Goal: Use online tool/utility: Utilize a website feature to perform a specific function

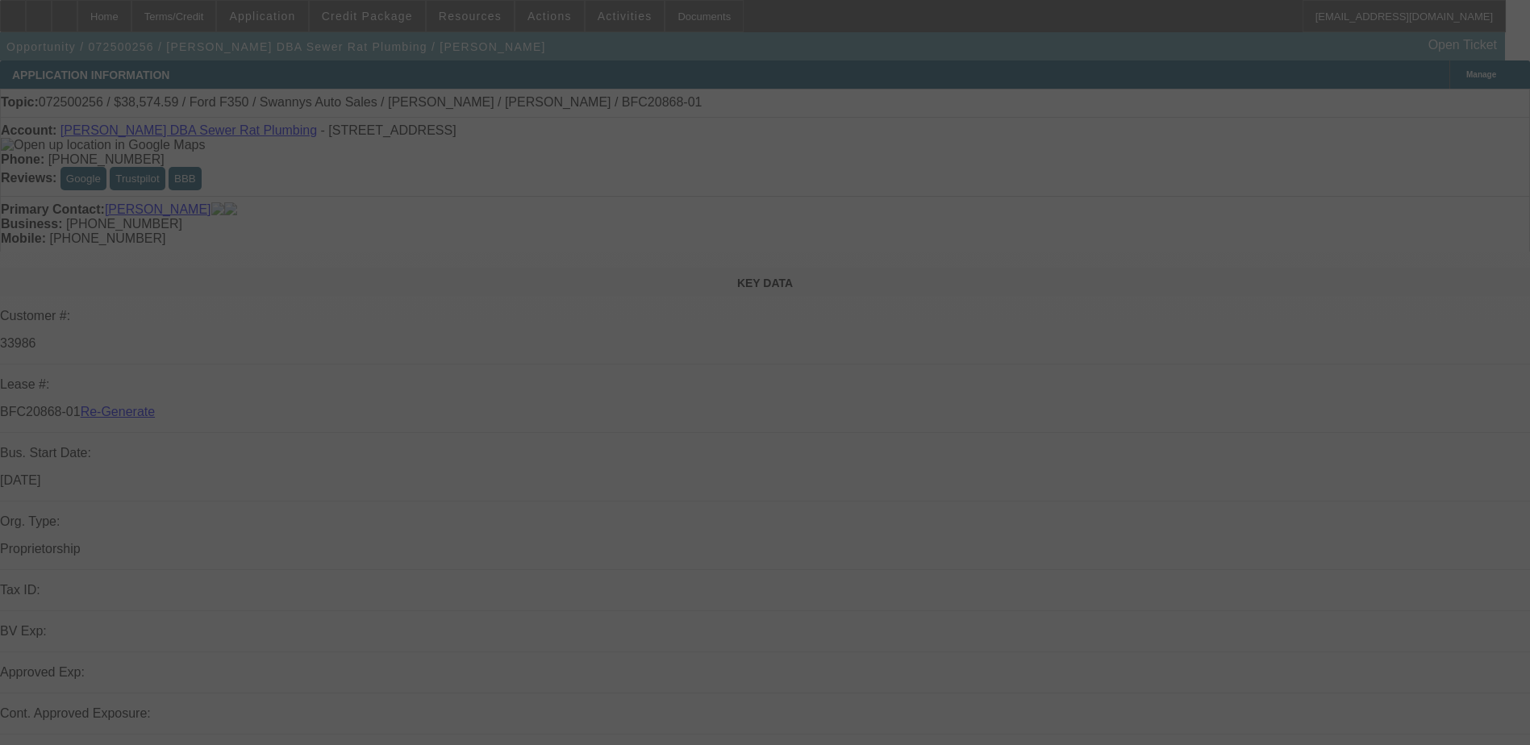
select select "4"
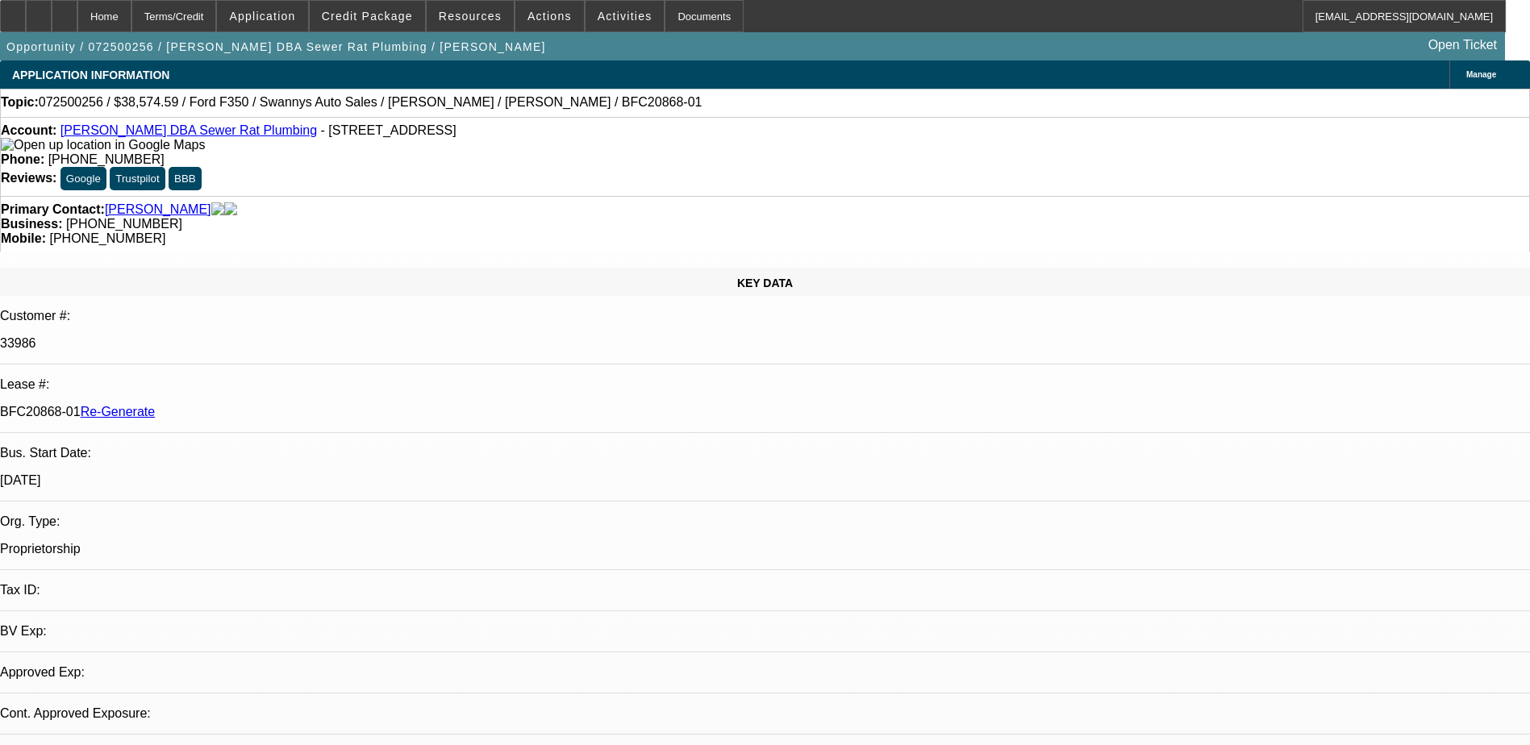
select select "0"
select select "2"
select select "0"
select select "1"
select select "2"
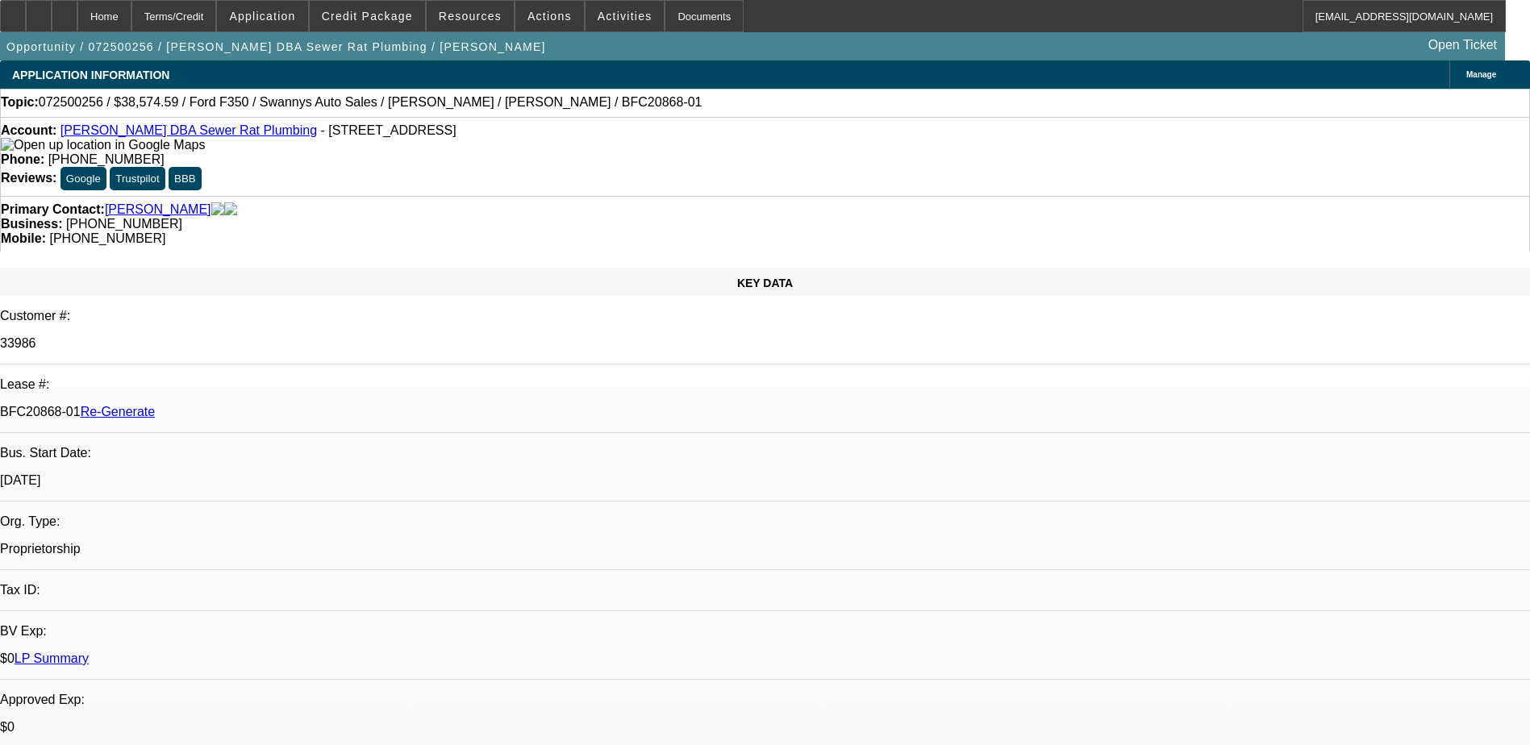
select select "6"
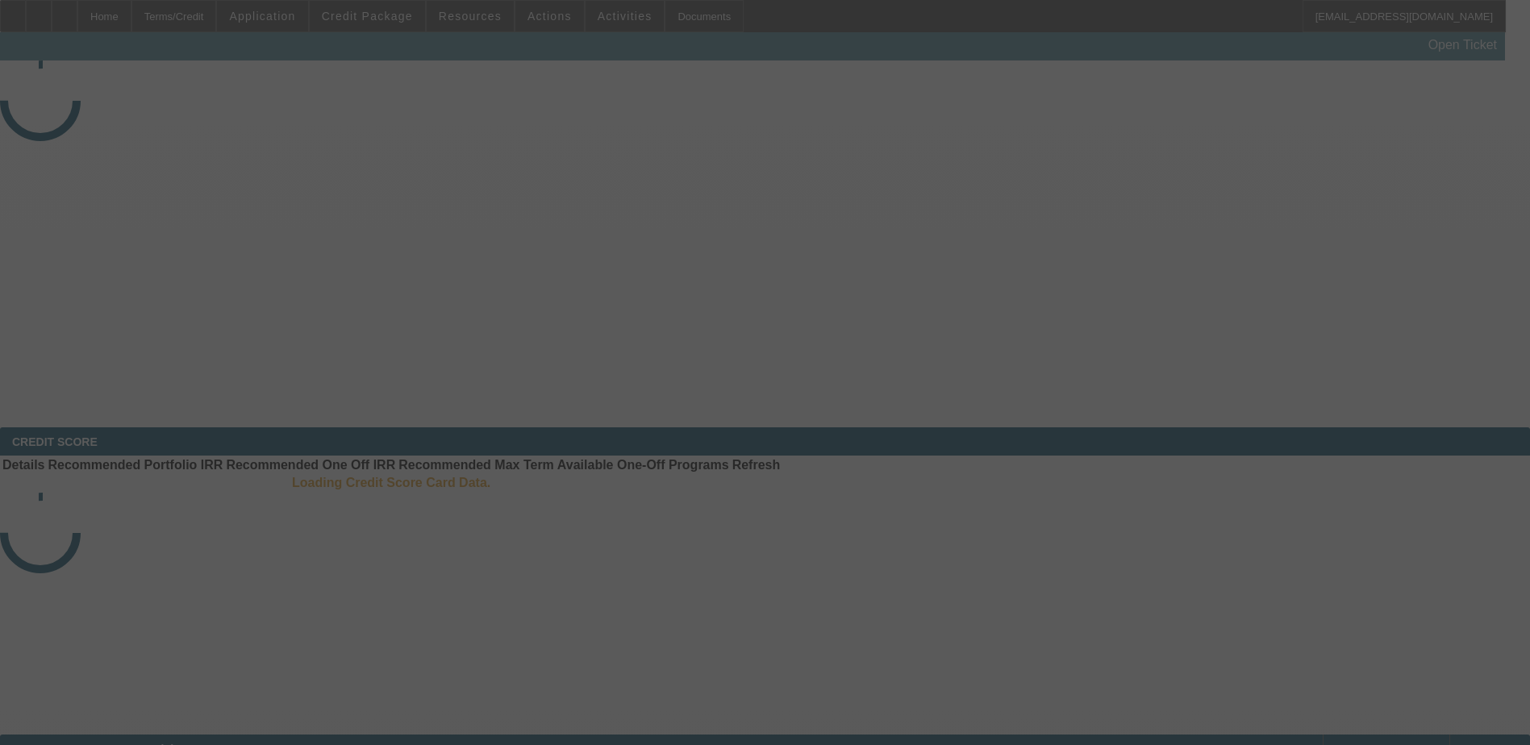
select select "3"
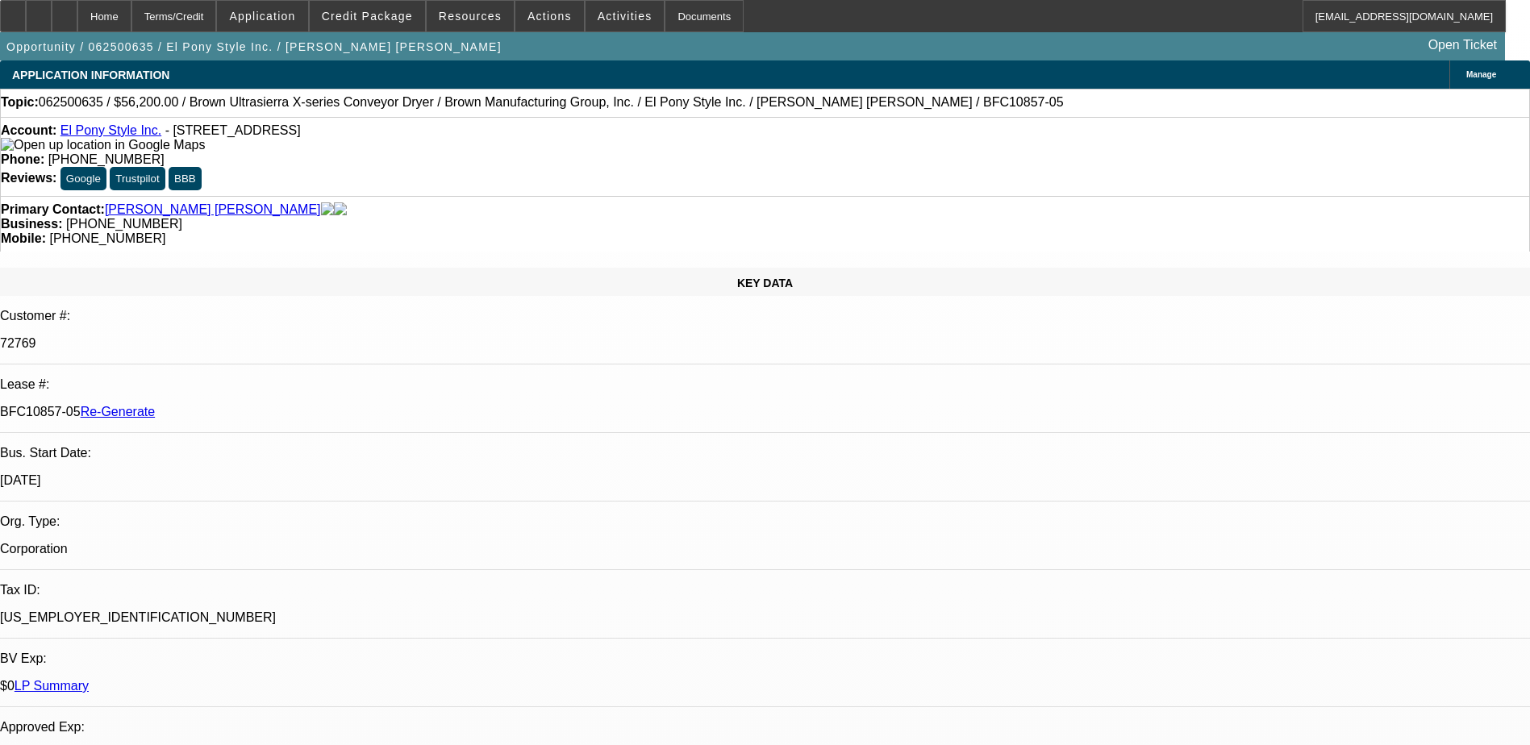
select select "0"
select select "2"
select select "0.1"
select select "1"
select select "2"
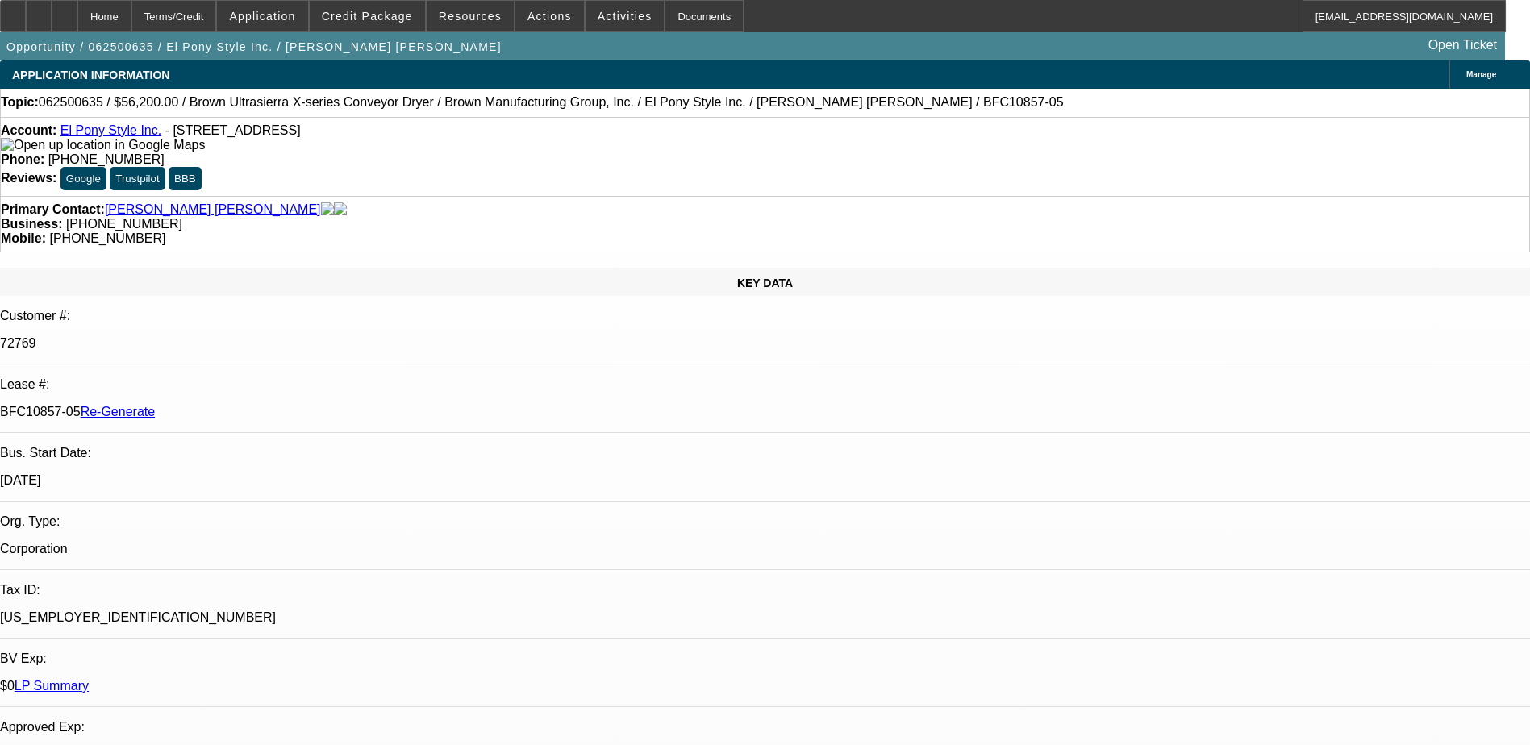
select select "4"
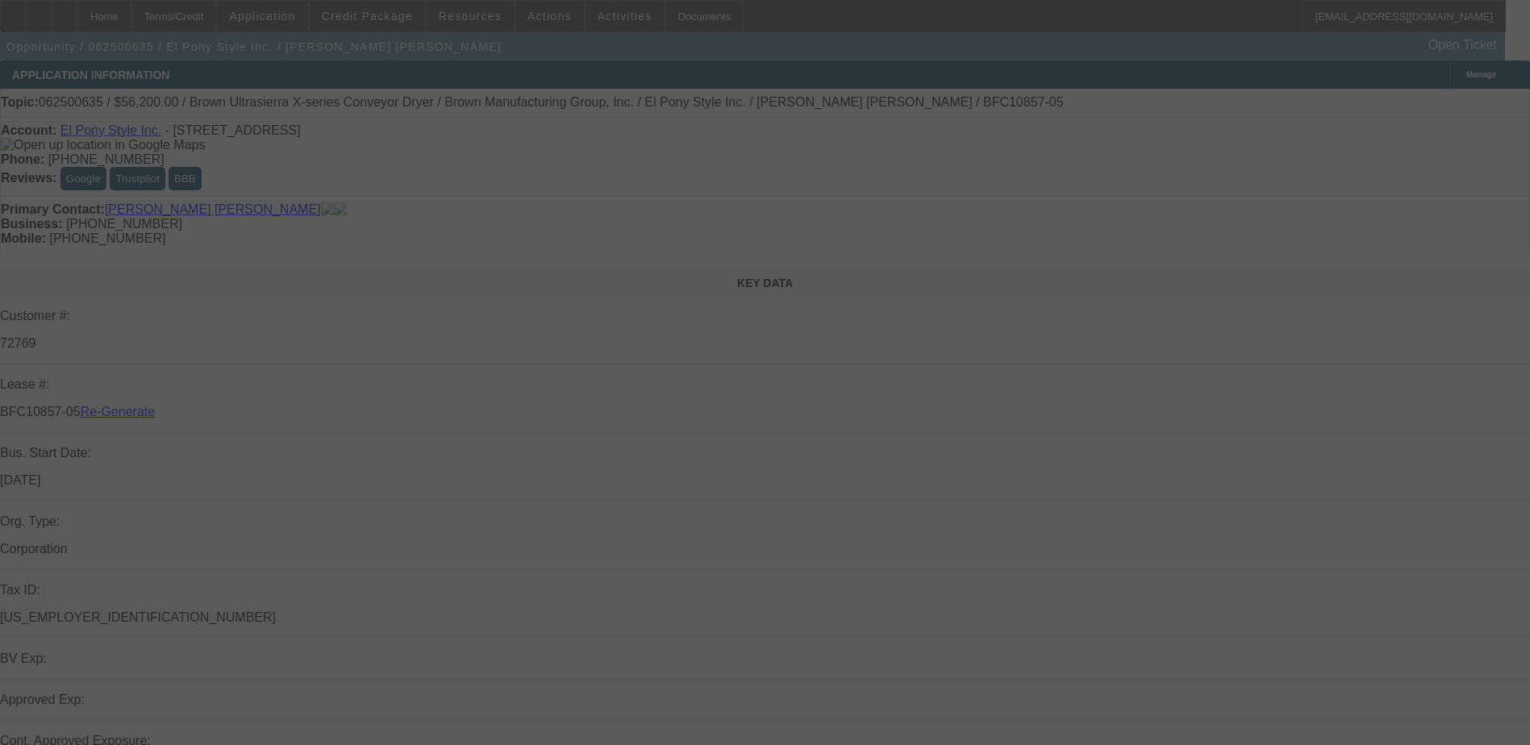
select select "3"
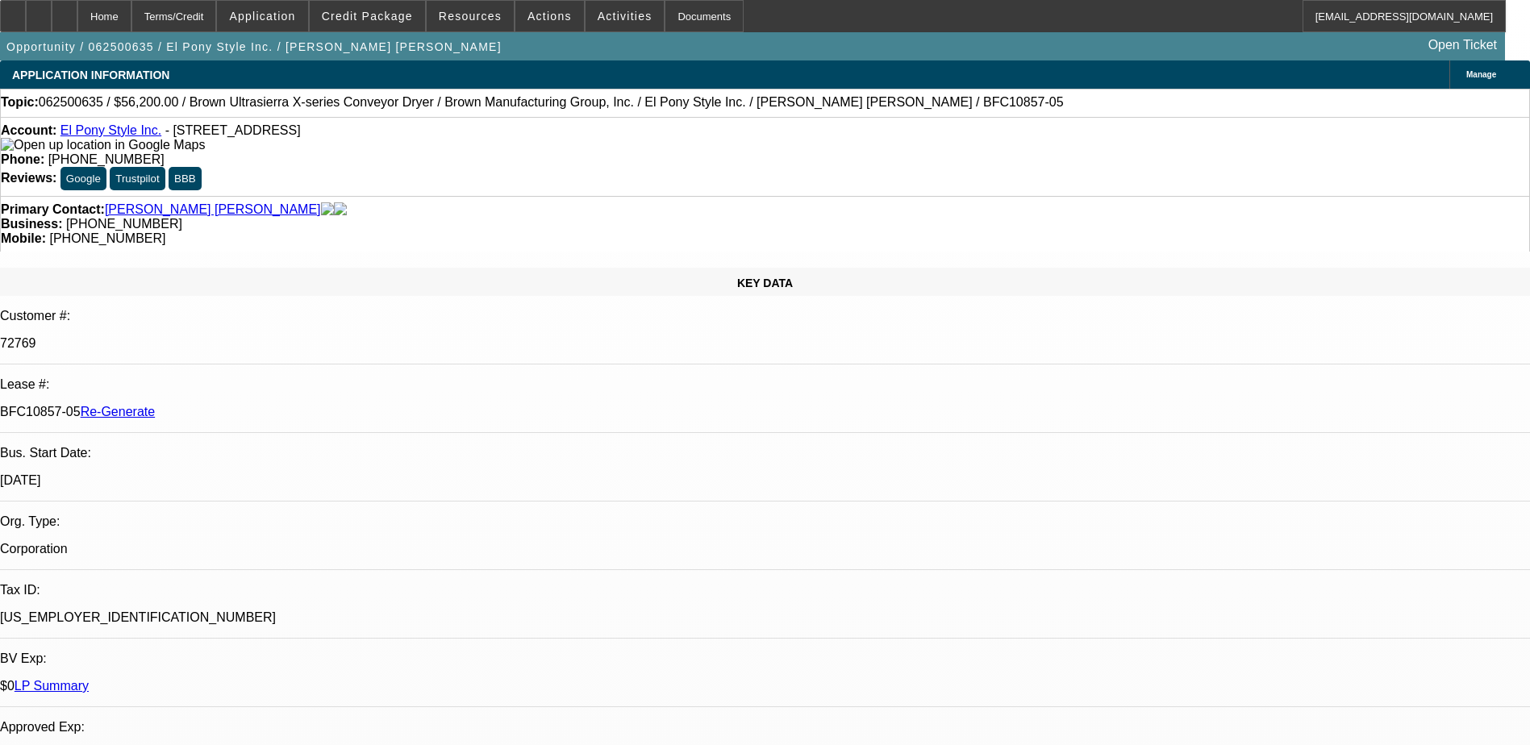
select select "0"
select select "2"
select select "0.1"
select select "1"
select select "2"
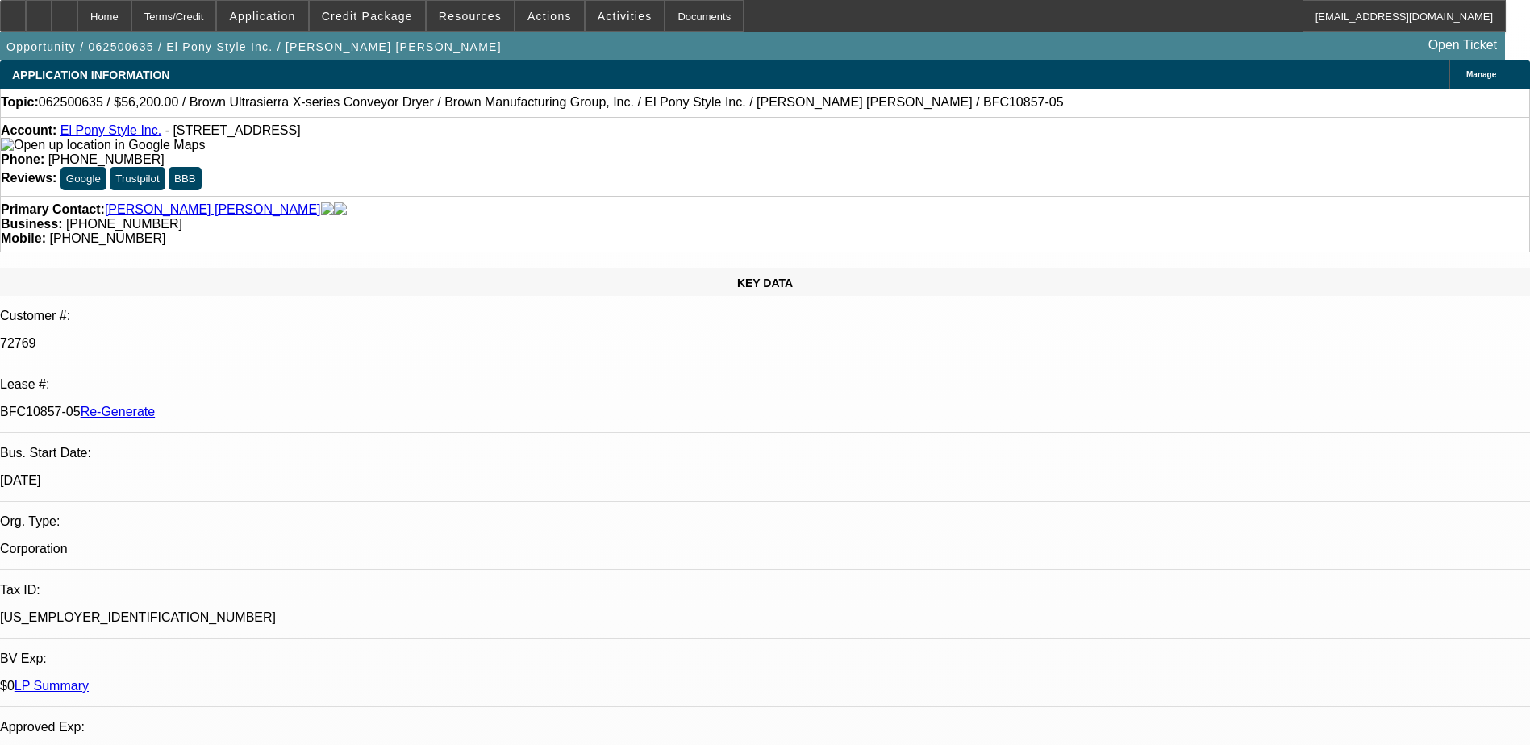
select select "4"
click at [670, 8] on div "Documents" at bounding box center [703, 16] width 79 height 32
